Goal: Task Accomplishment & Management: Complete application form

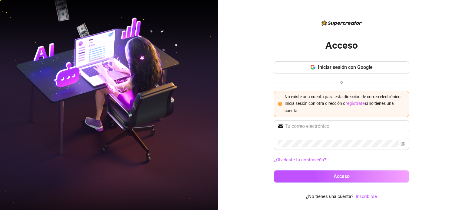
click at [356, 106] on font "regístrate" at bounding box center [355, 103] width 19 height 5
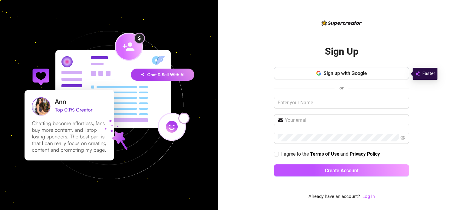
click at [342, 81] on div "Sign up with Google or I agree to the Terms of Use and Privacy Policy Create Ac…" at bounding box center [341, 124] width 135 height 115
click at [343, 80] on div "Sign up with Google or I agree to the Terms of Use and Privacy Policy Create Ac…" at bounding box center [341, 124] width 135 height 115
click at [345, 78] on button "Sign up with Google" at bounding box center [341, 73] width 135 height 12
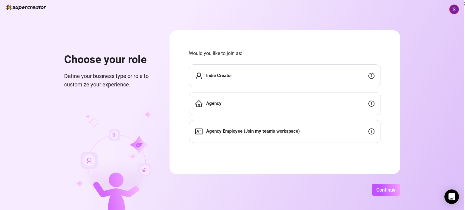
click at [386, 183] on div "Choose your role Define your business type or role to customize your experience…" at bounding box center [232, 105] width 464 height 210
click at [386, 186] on button "Continue" at bounding box center [386, 190] width 28 height 12
click at [386, 186] on button "Continue" at bounding box center [383, 190] width 36 height 12
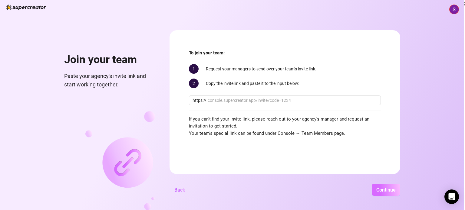
click at [386, 186] on button "Continue" at bounding box center [386, 190] width 28 height 12
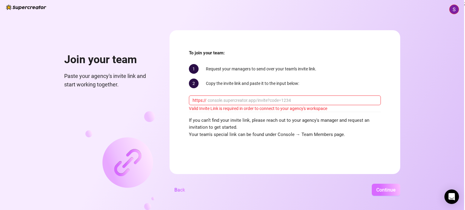
click at [384, 189] on span "Continue" at bounding box center [385, 190] width 19 height 6
click at [327, 102] on input "text" at bounding box center [293, 100] width 170 height 7
click at [292, 101] on input "text" at bounding box center [293, 100] width 170 height 7
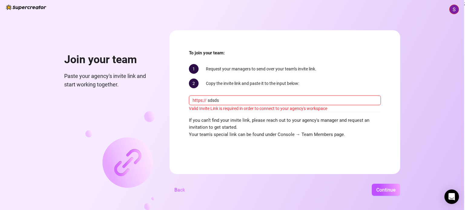
type input "sdsds"
click at [372, 183] on div "Join your team Paste your agency's invite link and start working together. To j…" at bounding box center [232, 105] width 464 height 210
click at [373, 185] on button "Continue" at bounding box center [386, 190] width 28 height 12
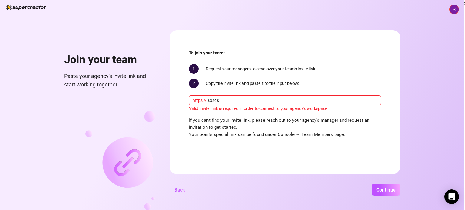
click at [180, 181] on div "Join your team Paste your agency's invite link and start working together. To j…" at bounding box center [232, 105] width 464 height 210
click at [183, 189] on span "Back" at bounding box center [179, 190] width 11 height 6
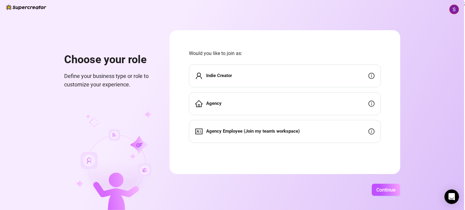
click at [232, 128] on span "Agency Employee (Join my team's workspace)" at bounding box center [253, 131] width 94 height 7
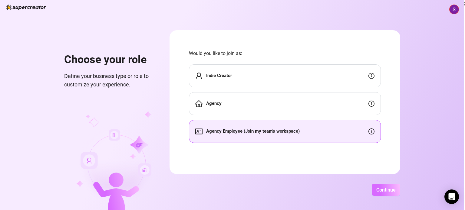
click at [374, 190] on button "Continue" at bounding box center [386, 190] width 28 height 12
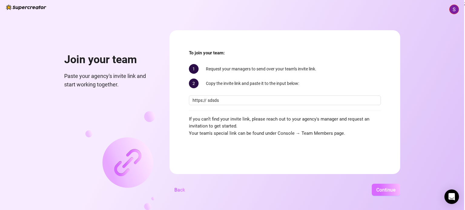
click at [374, 190] on button "Continue" at bounding box center [386, 190] width 28 height 12
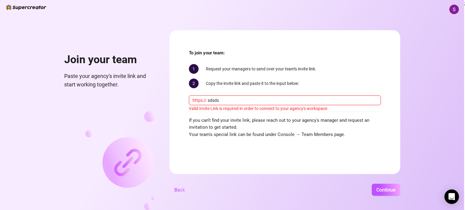
drag, startPoint x: 223, startPoint y: 101, endPoint x: 191, endPoint y: 101, distance: 32.4
click at [191, 101] on span "https:// sdsds" at bounding box center [285, 101] width 192 height 10
click at [372, 184] on button "Continue" at bounding box center [386, 190] width 28 height 12
